Goal: Task Accomplishment & Management: Use online tool/utility

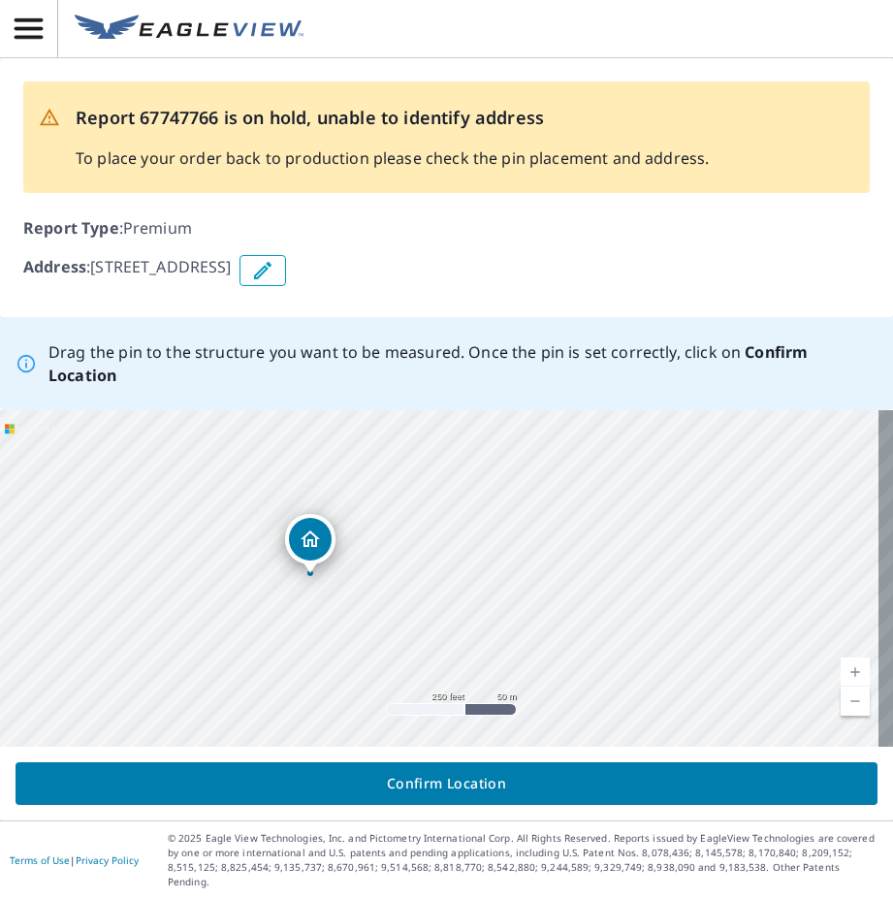
drag, startPoint x: 409, startPoint y: 593, endPoint x: 307, endPoint y: 571, distance: 104.2
click at [465, 796] on span "Confirm Location" at bounding box center [446, 784] width 831 height 24
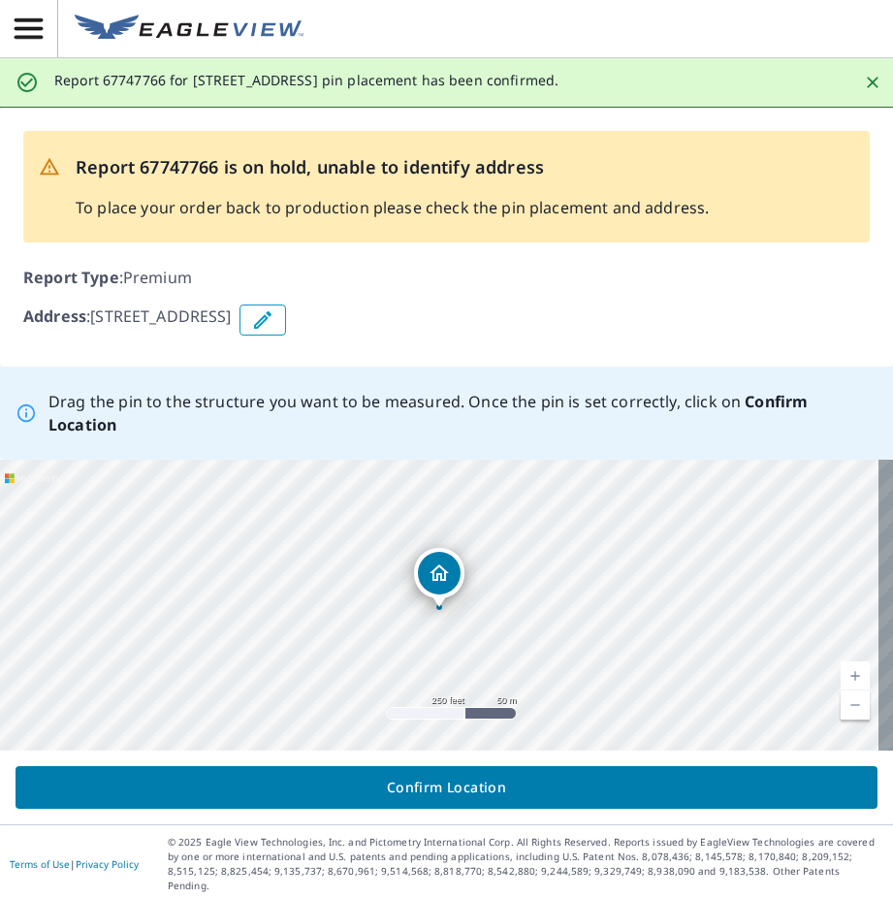
drag, startPoint x: 438, startPoint y: 616, endPoint x: 438, endPoint y: 593, distance: 22.3
click at [438, 593] on div "[STREET_ADDRESS]" at bounding box center [446, 605] width 893 height 291
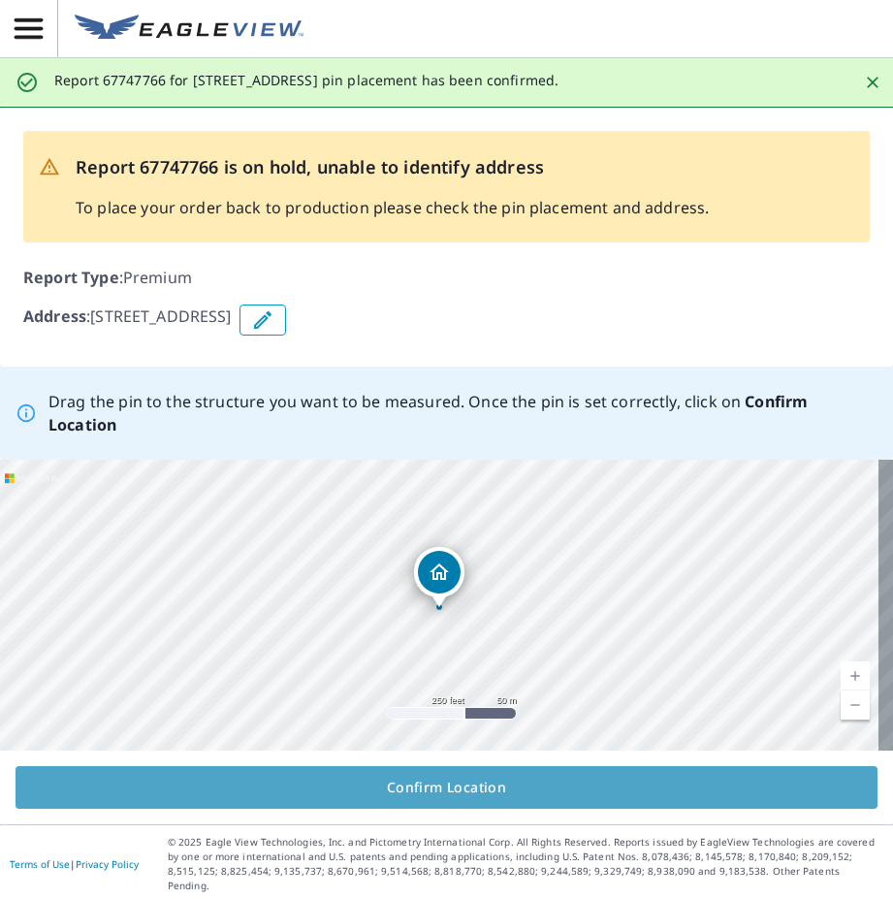
click at [454, 793] on span "Confirm Location" at bounding box center [446, 788] width 831 height 24
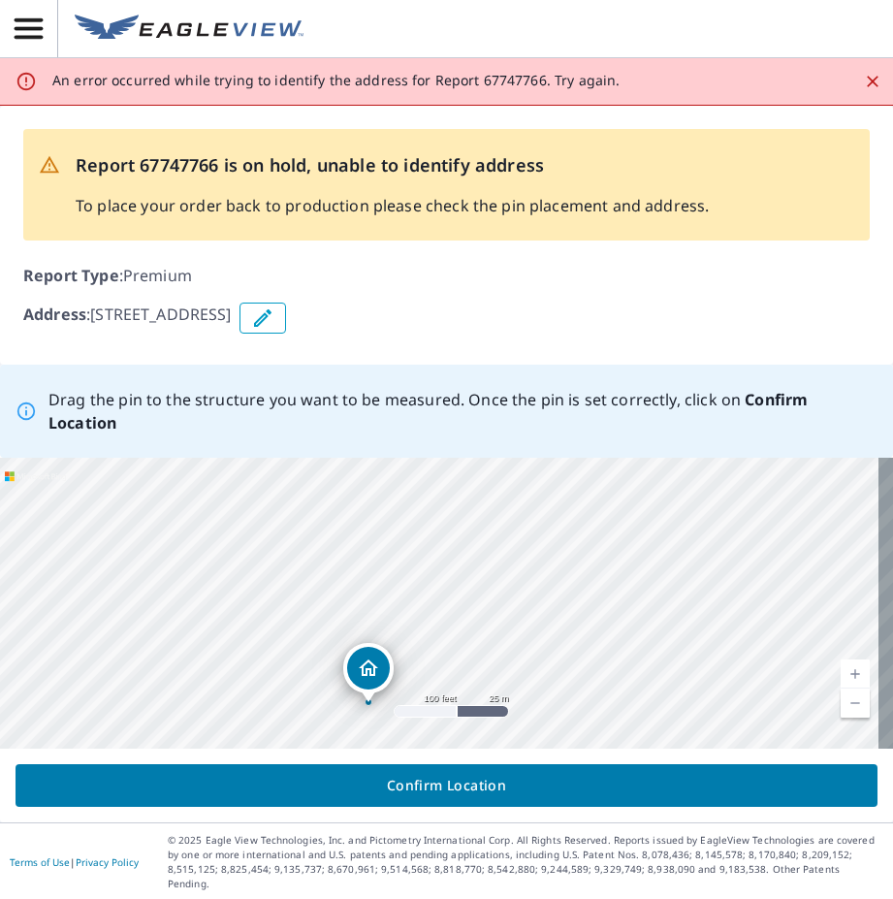
click at [272, 322] on icon "button" at bounding box center [262, 317] width 17 height 17
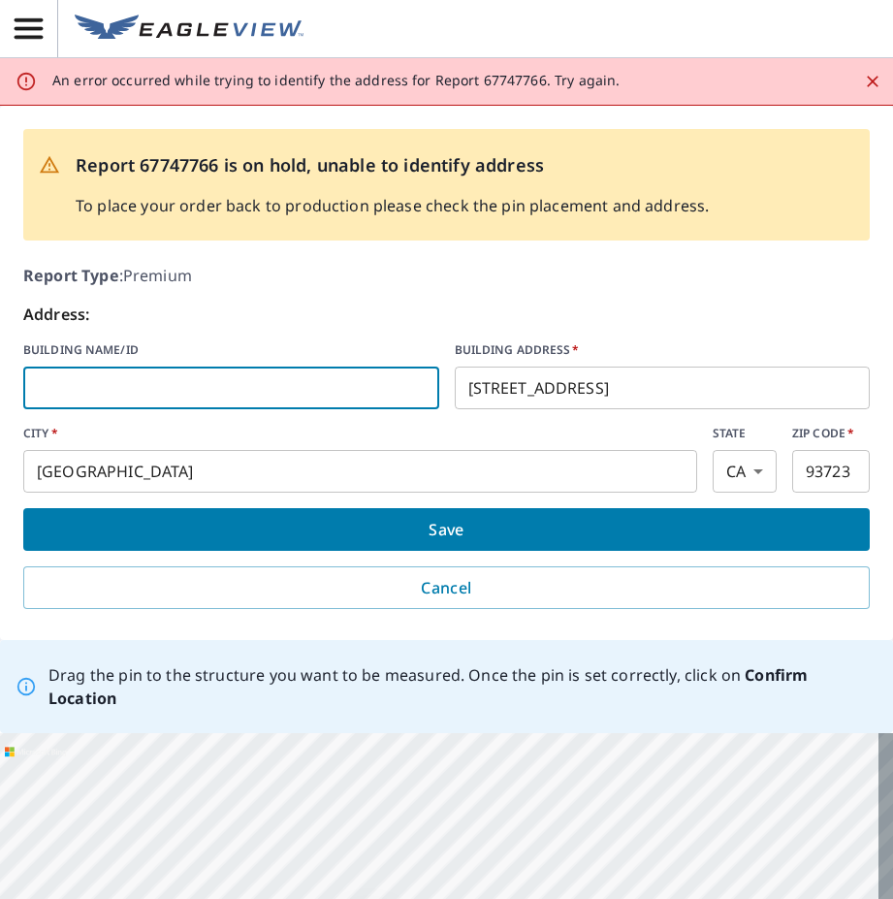
click at [218, 377] on input "text" at bounding box center [231, 388] width 416 height 54
click at [470, 527] on span "Save" at bounding box center [447, 529] width 816 height 27
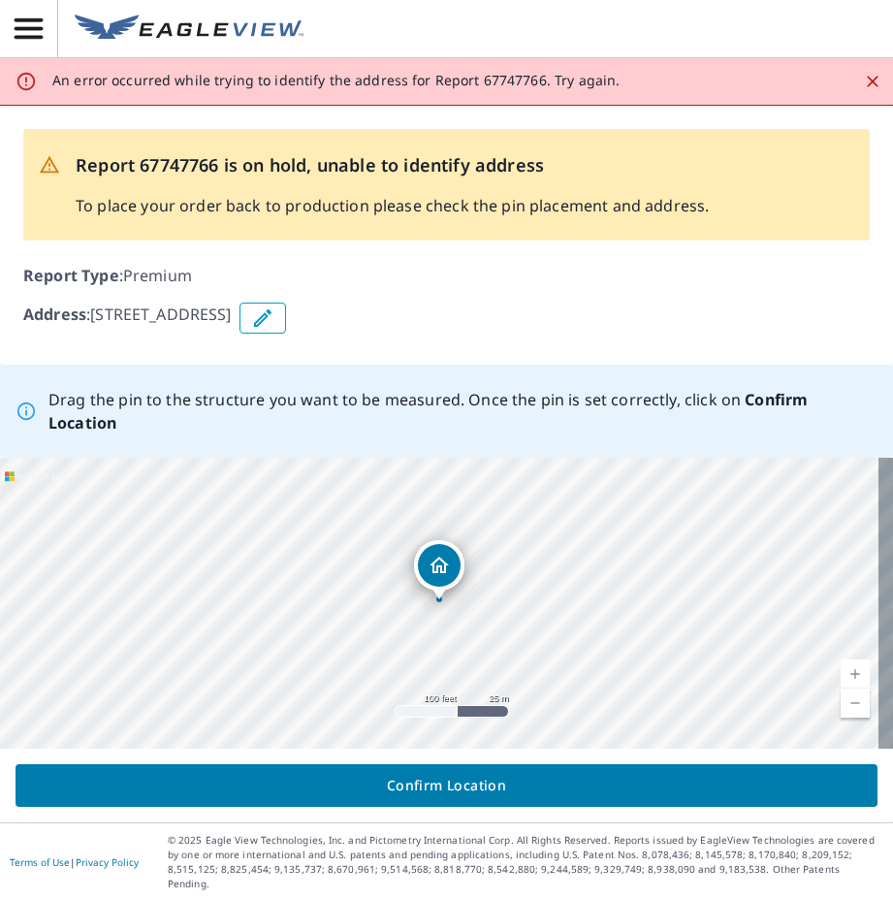
click at [458, 797] on span "Confirm Location" at bounding box center [446, 786] width 831 height 24
drag, startPoint x: 426, startPoint y: 604, endPoint x: 425, endPoint y: 576, distance: 28.1
click at [425, 576] on div "[STREET_ADDRESS]" at bounding box center [446, 603] width 893 height 291
drag, startPoint x: 447, startPoint y: 559, endPoint x: 448, endPoint y: 541, distance: 17.5
click at [448, 541] on div "[STREET_ADDRESS]" at bounding box center [446, 603] width 893 height 291
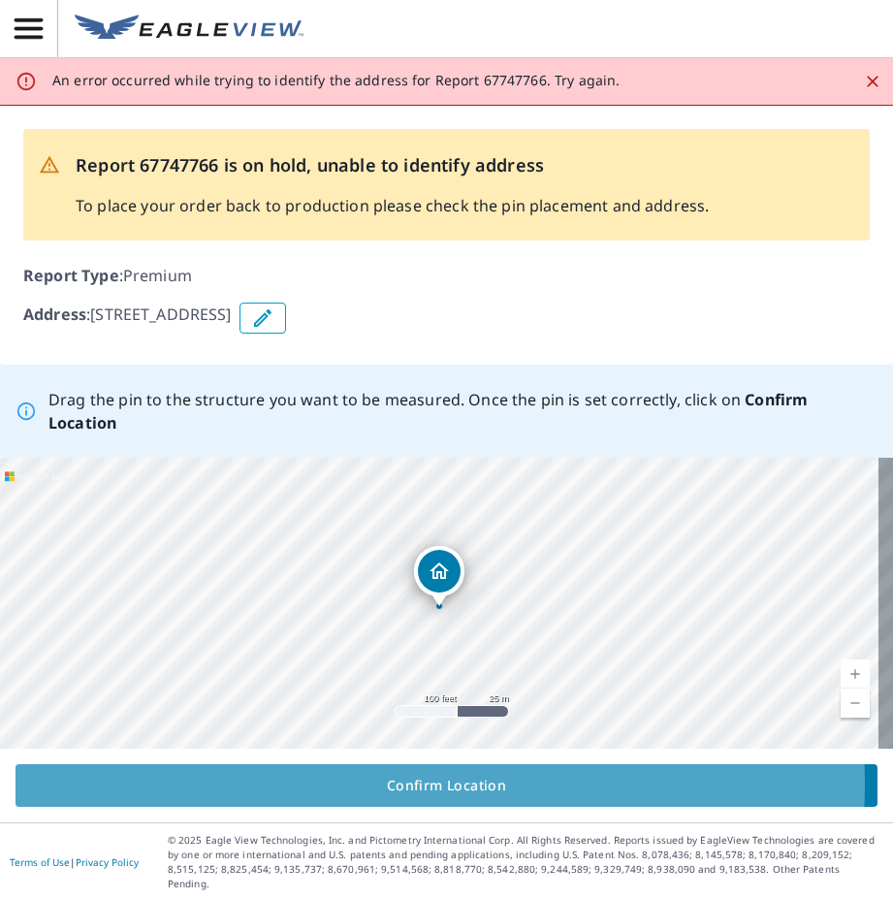
click at [414, 796] on span "Confirm Location" at bounding box center [446, 786] width 831 height 24
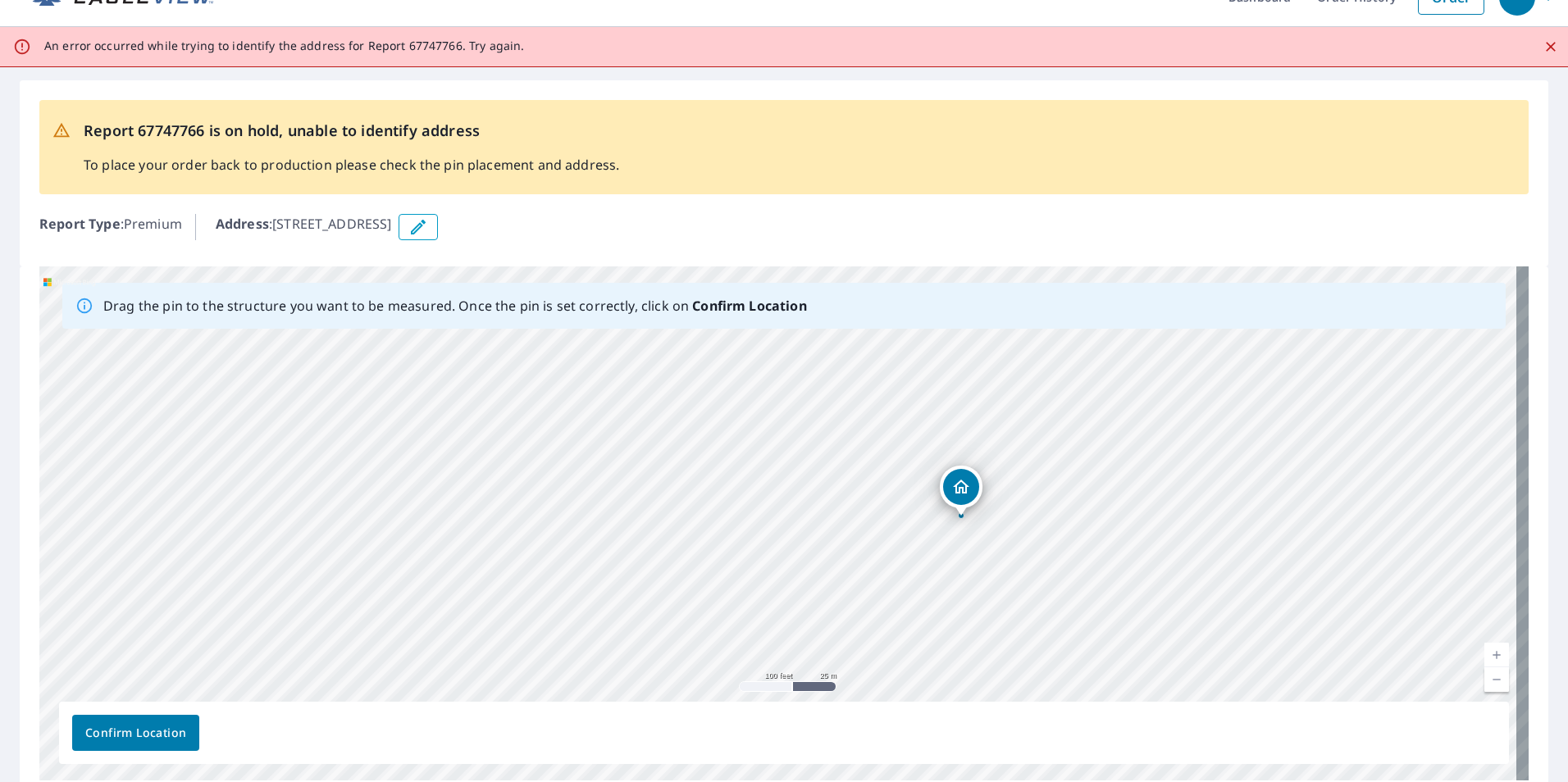
scroll to position [106, 0]
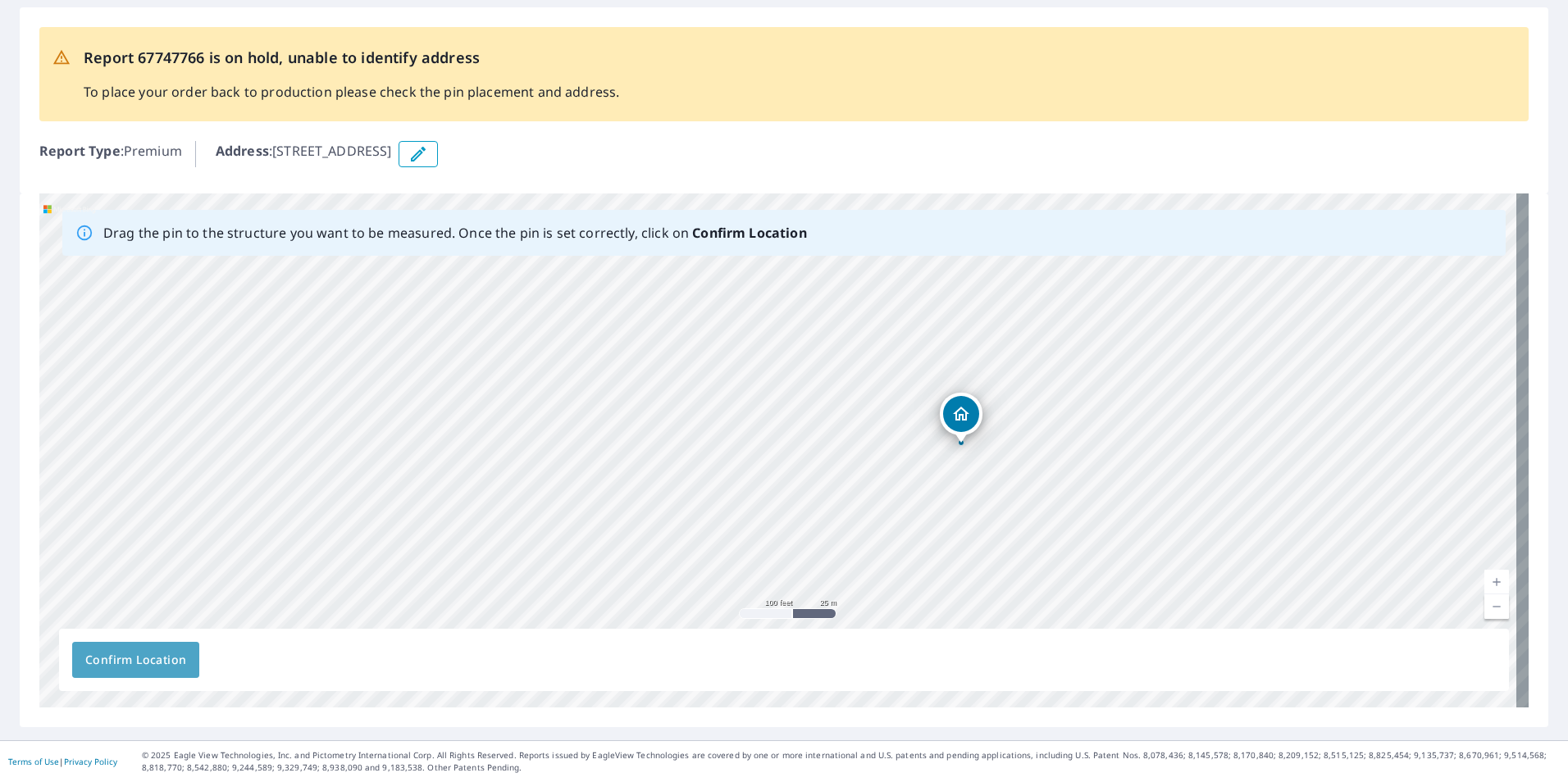
click at [175, 653] on span "Confirm Location" at bounding box center [135, 660] width 101 height 20
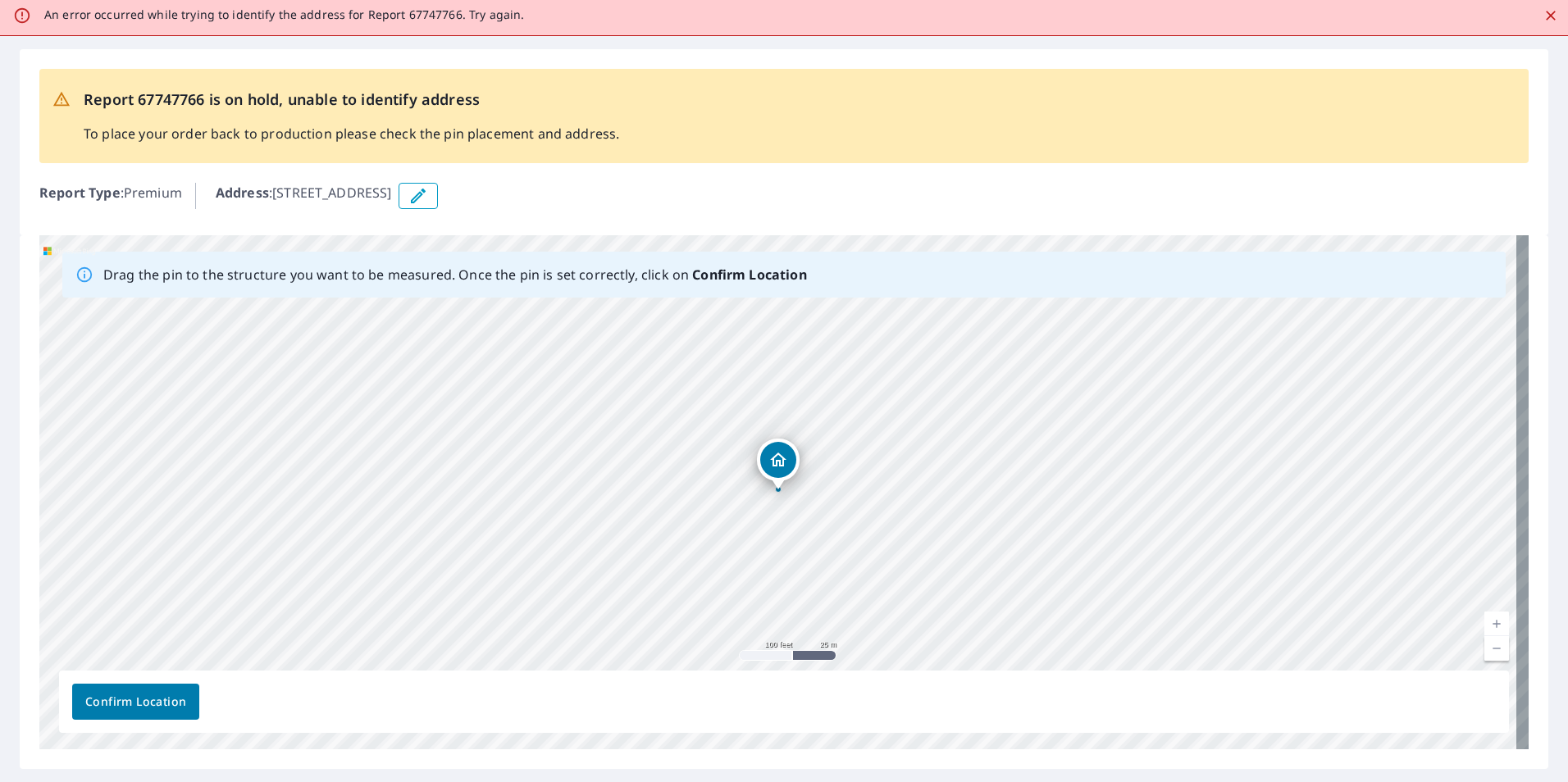
scroll to position [0, 0]
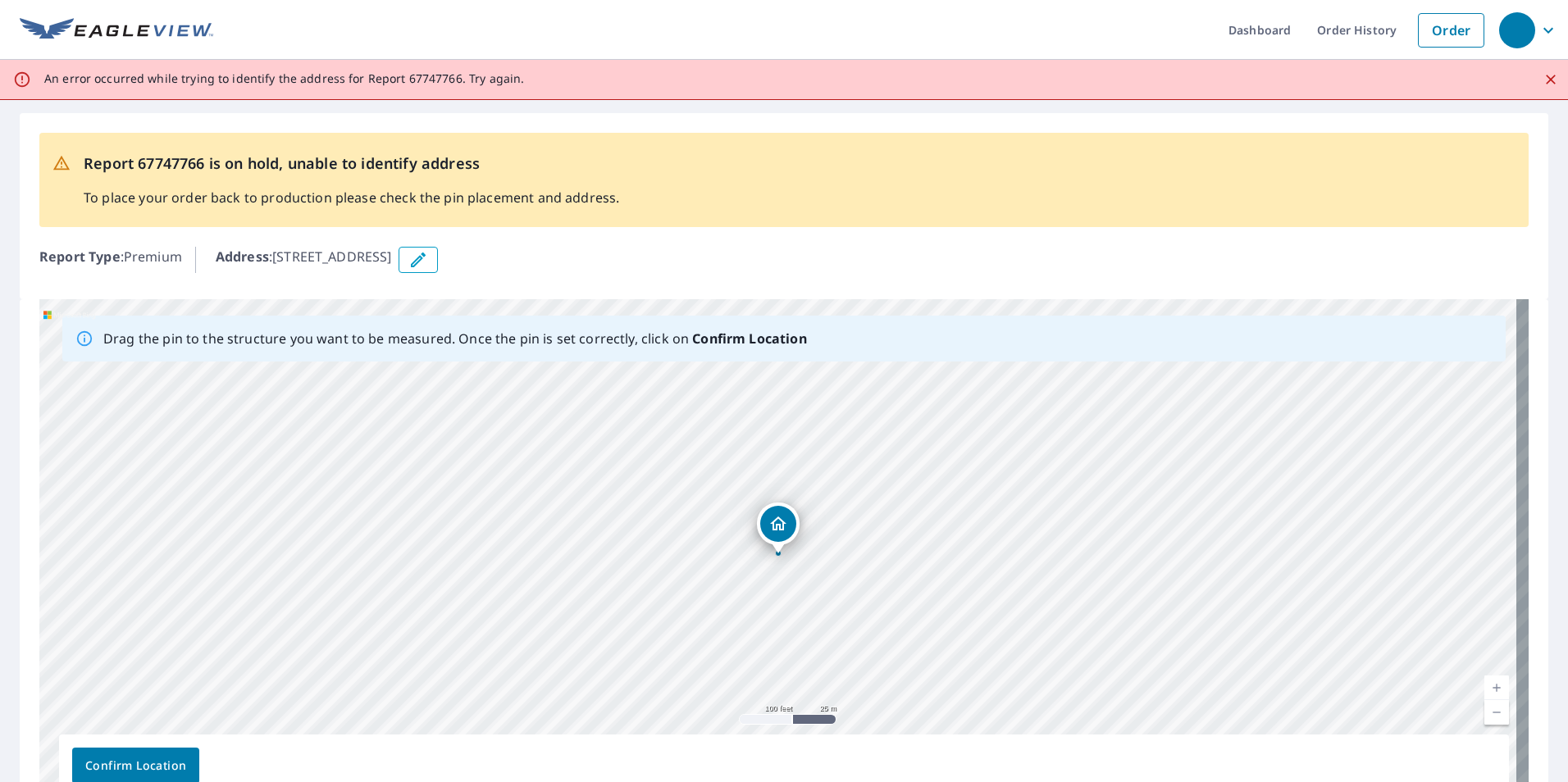
click at [754, 550] on div "Dropped pin, building 1, Residential property, 1771 N Garfield Ave Fresno, CA 9…" at bounding box center [778, 544] width 21 height 16
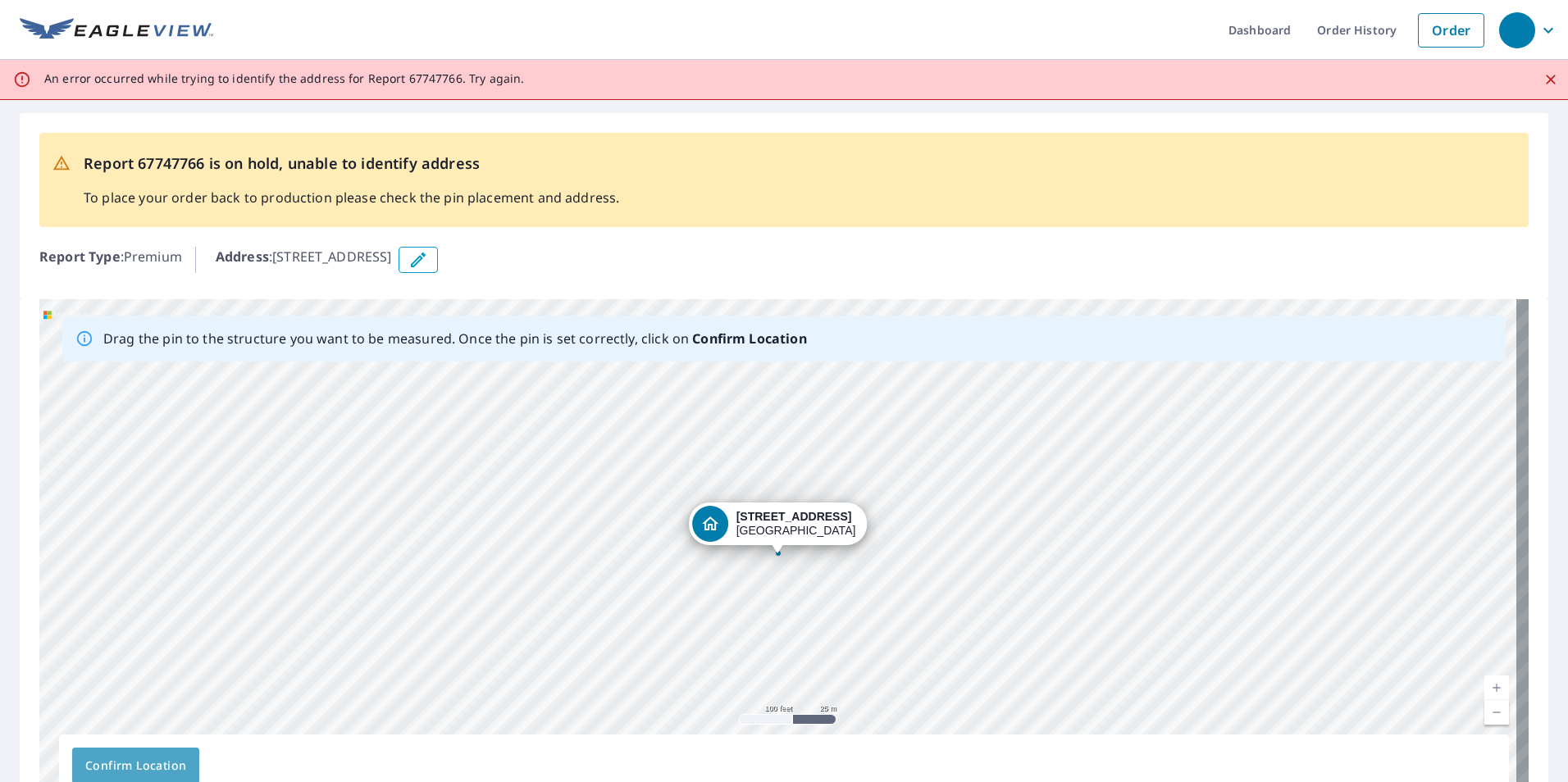
click at [176, 759] on span "Confirm Location" at bounding box center [135, 766] width 101 height 20
drag, startPoint x: 792, startPoint y: 336, endPoint x: 813, endPoint y: 350, distance: 25.2
click at [754, 350] on div "Drag the pin to the structure you want to be measured. Once the pin is set corr…" at bounding box center [784, 338] width 1444 height 46
click at [754, 527] on div "[STREET_ADDRESS]" at bounding box center [797, 523] width 120 height 28
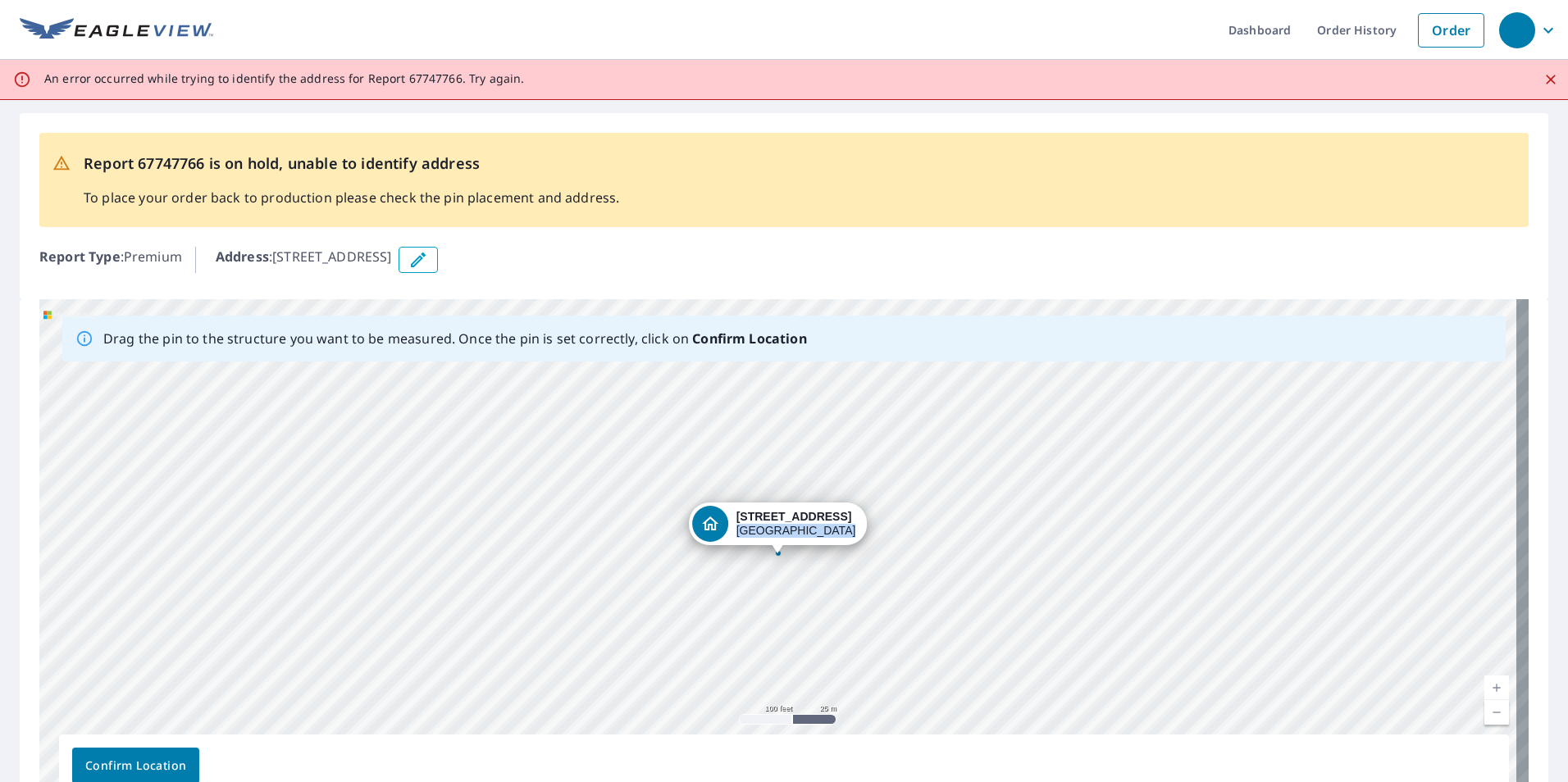
click at [754, 527] on div "[STREET_ADDRESS]" at bounding box center [797, 523] width 120 height 28
click at [754, 514] on strong "[STREET_ADDRESS]" at bounding box center [794, 517] width 116 height 14
click at [711, 518] on icon "Dropped pin, building 1, Residential property, 1771 N Garfield Ave Fresno, CA 9…" at bounding box center [710, 523] width 19 height 19
click at [712, 518] on icon "Dropped pin, building 1, Residential property, 1771 N Garfield Ave Fresno, CA 9…" at bounding box center [710, 523] width 19 height 19
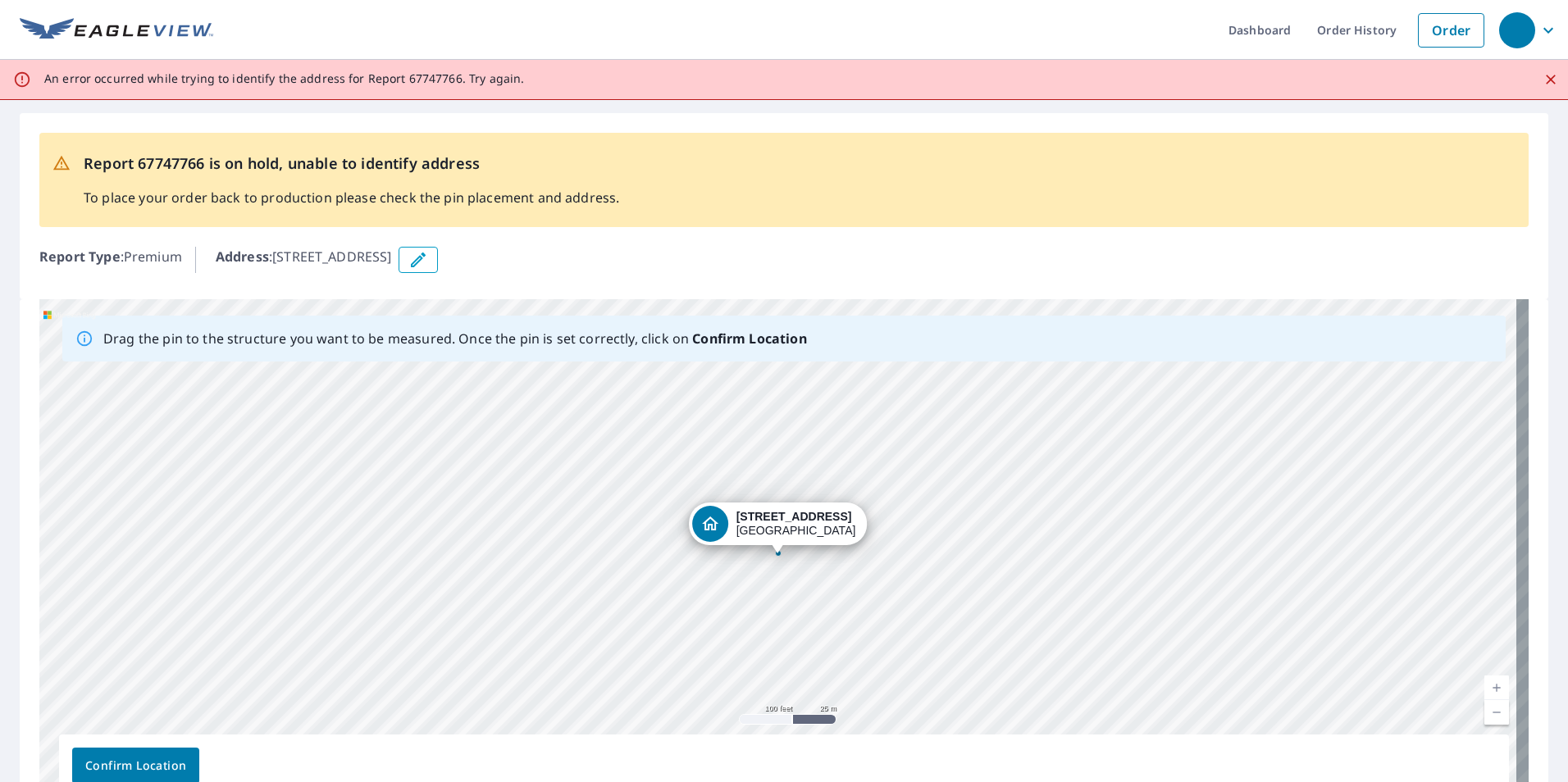
click at [712, 518] on icon "Dropped pin, building 1, Residential property, 1771 N Garfield Ave Fresno, CA 9…" at bounding box center [710, 523] width 19 height 19
click at [156, 754] on button "Confirm Location" at bounding box center [135, 765] width 127 height 36
drag, startPoint x: 193, startPoint y: 758, endPoint x: 184, endPoint y: 756, distance: 9.2
click at [191, 757] on button "Confirm Location" at bounding box center [135, 765] width 127 height 36
click at [172, 752] on button "Confirm Location" at bounding box center [135, 765] width 127 height 36
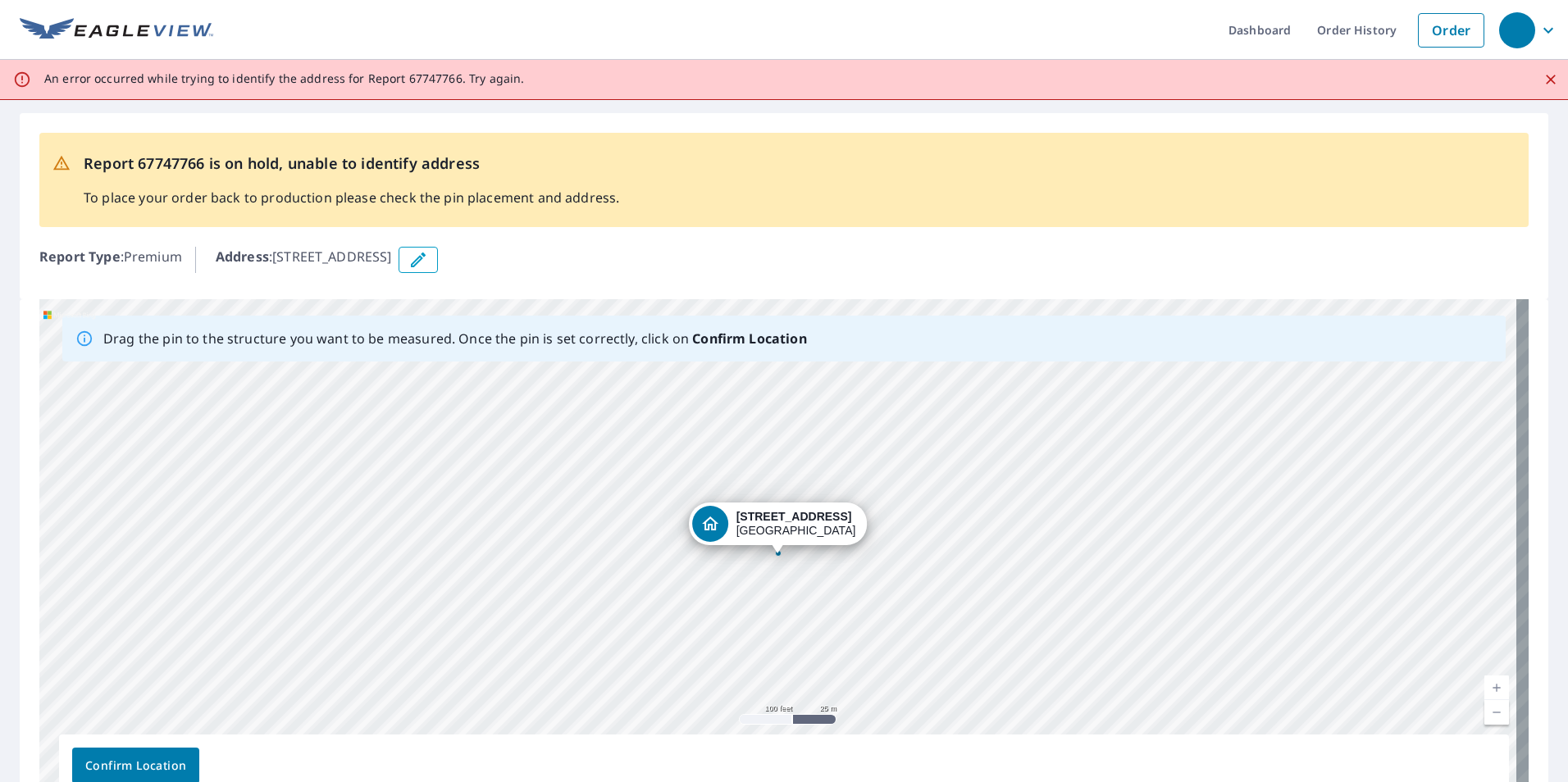
click at [178, 759] on span "Confirm Location" at bounding box center [135, 766] width 101 height 20
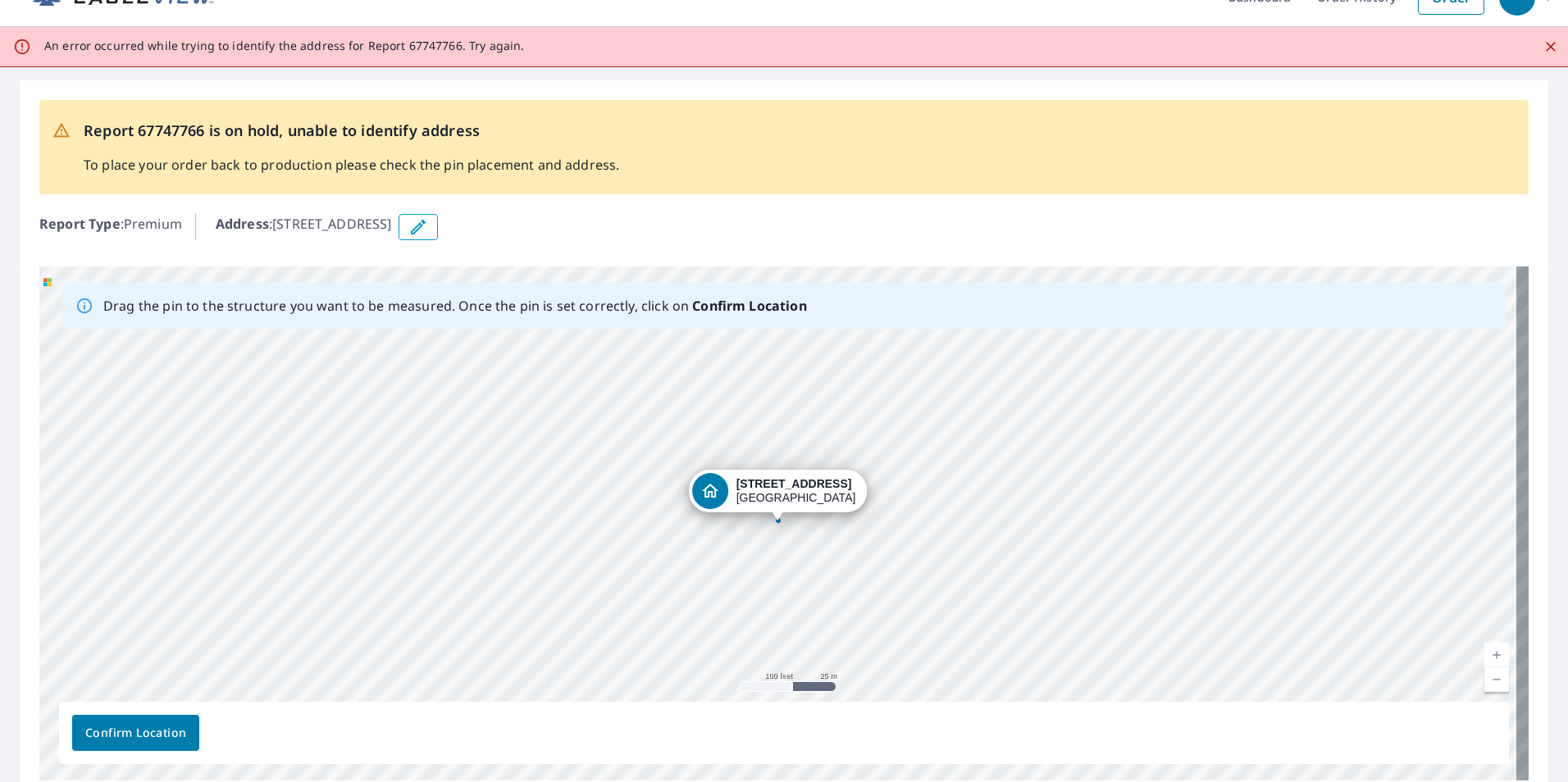
scroll to position [106, 0]
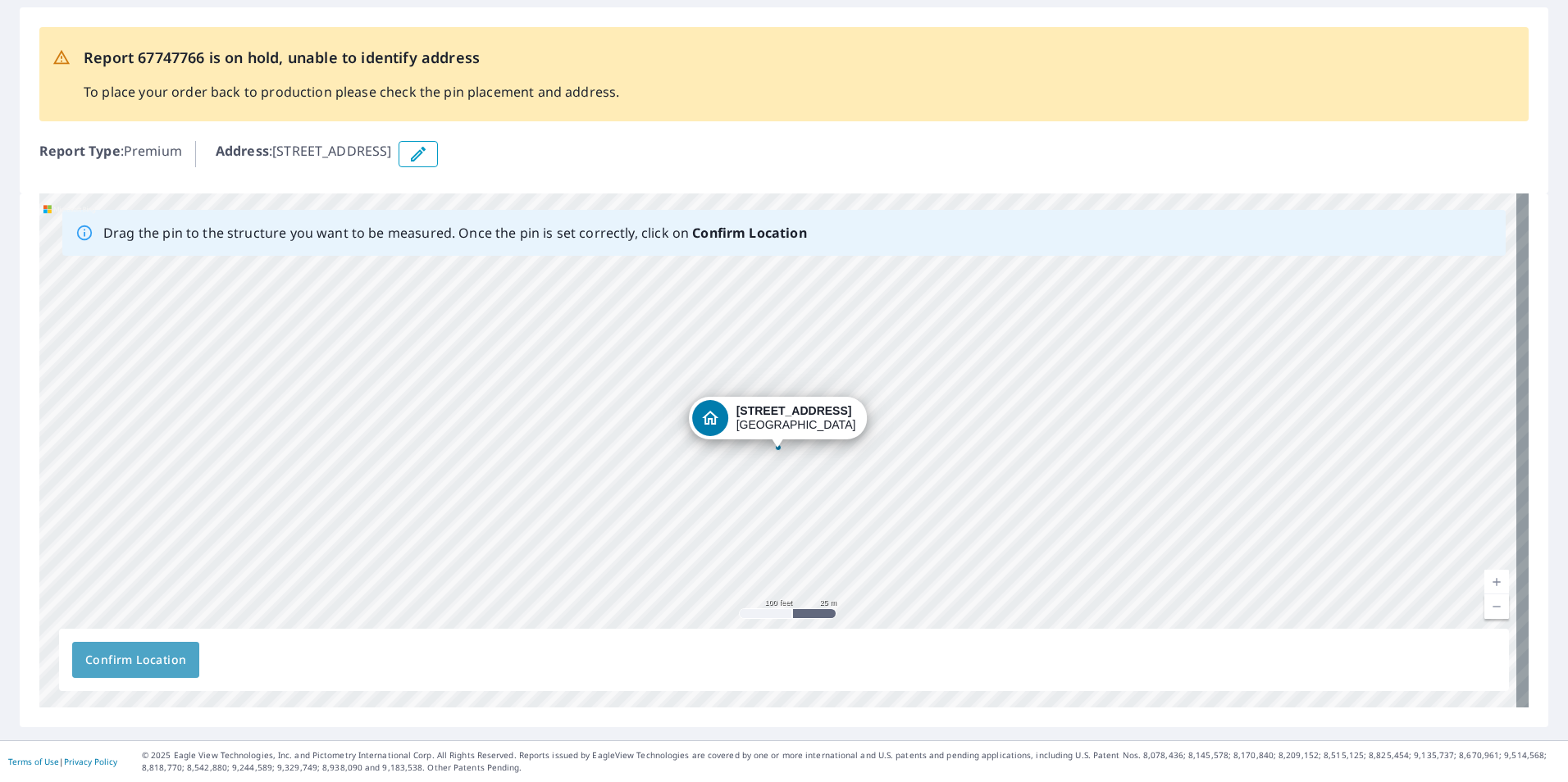
click at [164, 663] on span "Confirm Location" at bounding box center [135, 660] width 101 height 20
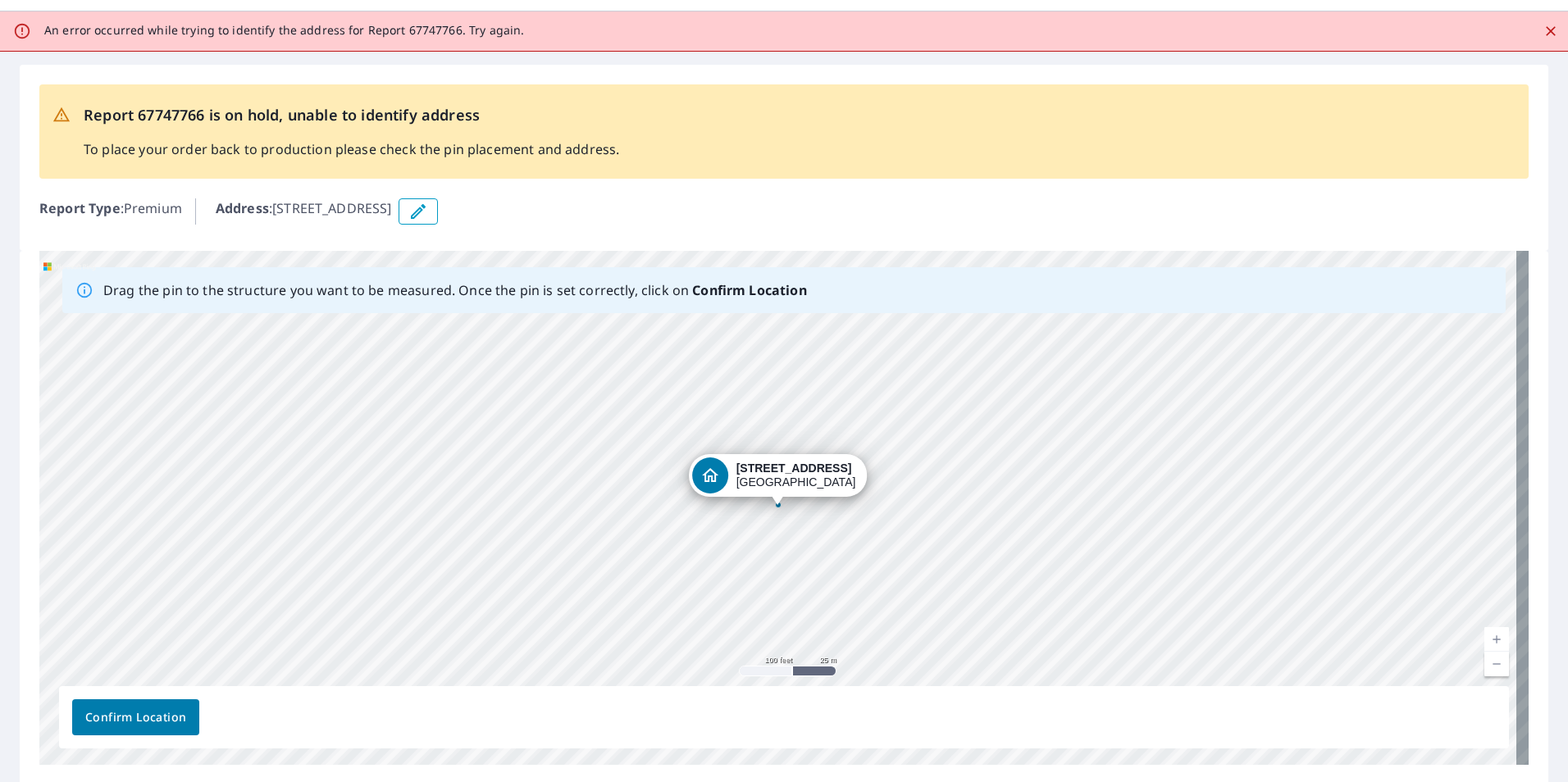
scroll to position [0, 0]
